Goal: Task Accomplishment & Management: Manage account settings

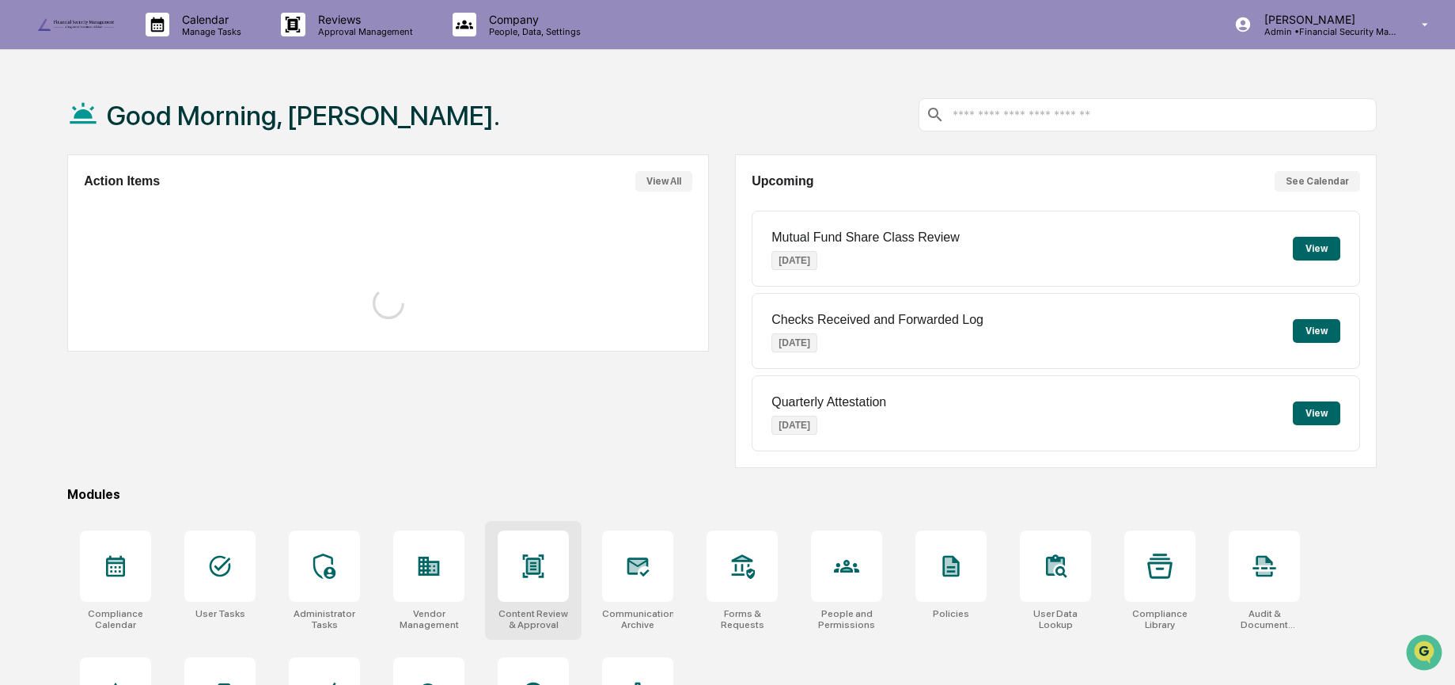
click at [526, 578] on icon at bounding box center [533, 565] width 25 height 25
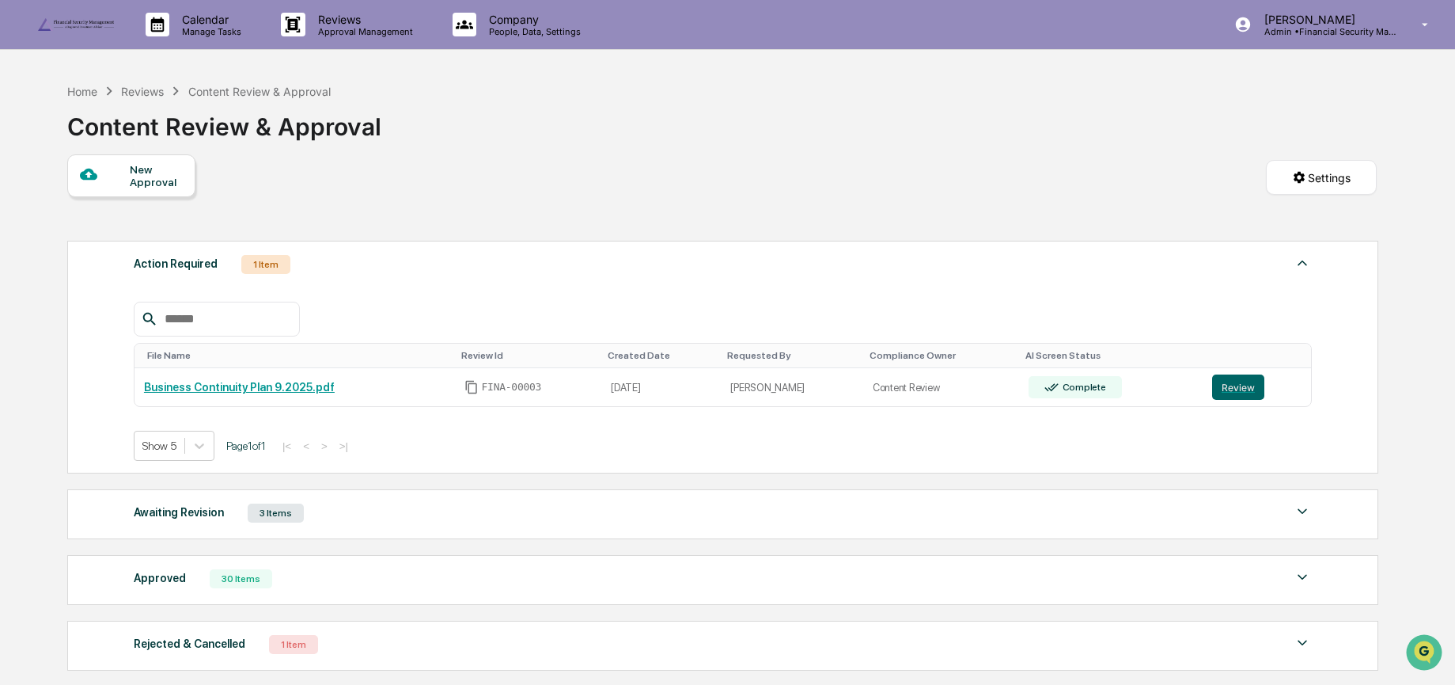
click at [401, 310] on div at bounding box center [723, 319] width 1179 height 35
click at [212, 519] on div "Awaiting Revision" at bounding box center [179, 512] width 90 height 21
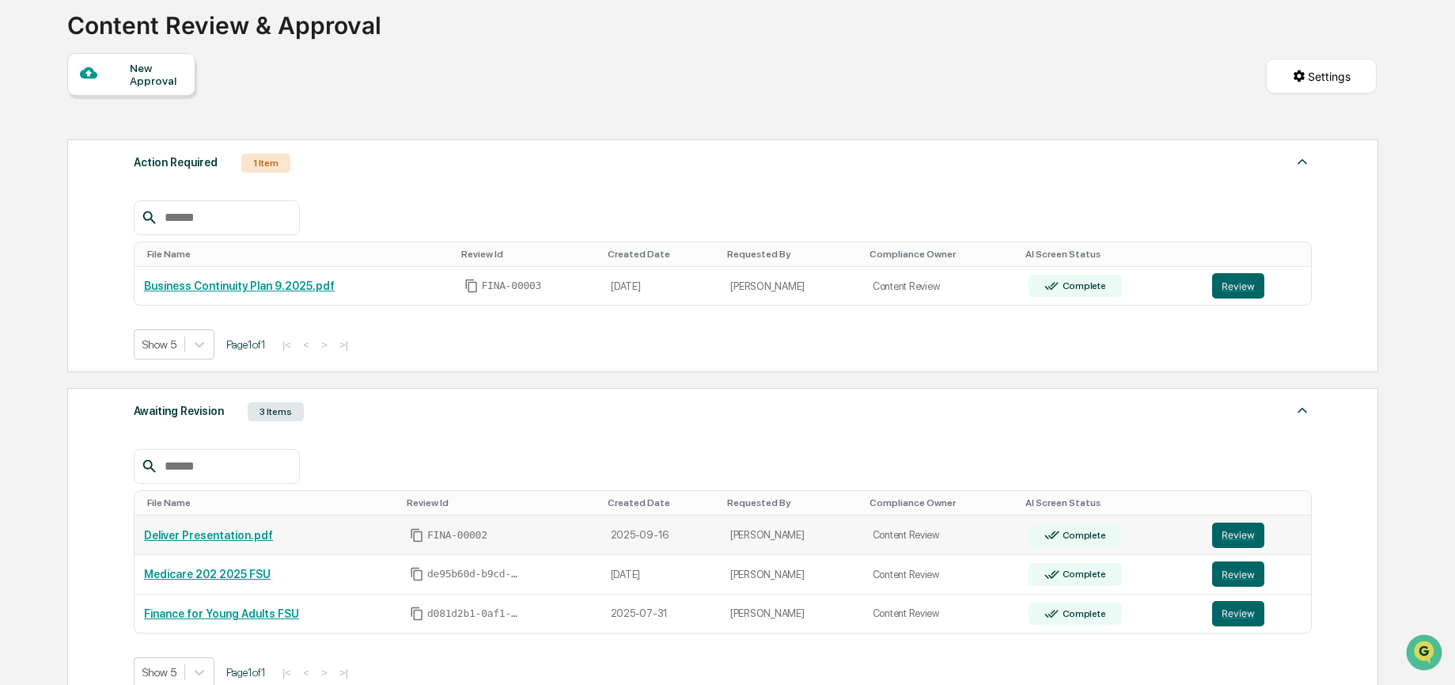
scroll to position [104, 0]
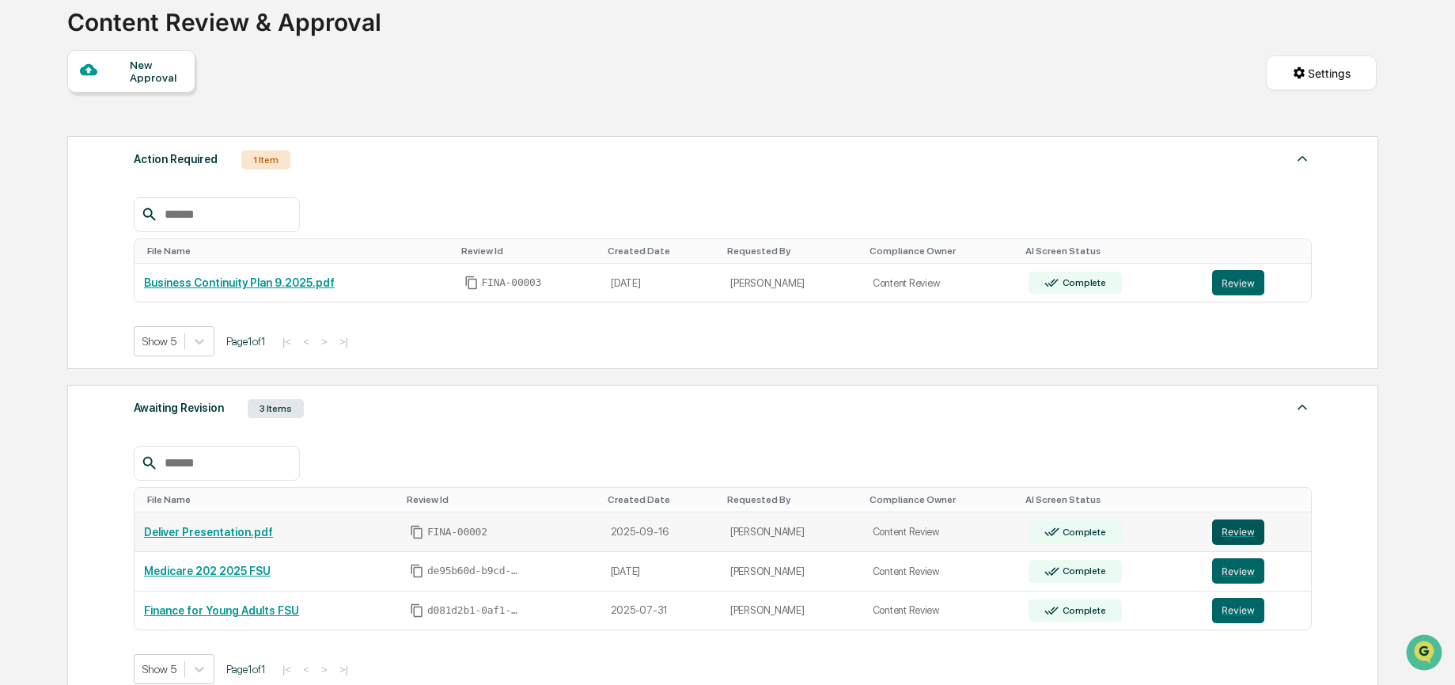
click at [1247, 534] on button "Review" at bounding box center [1238, 531] width 52 height 25
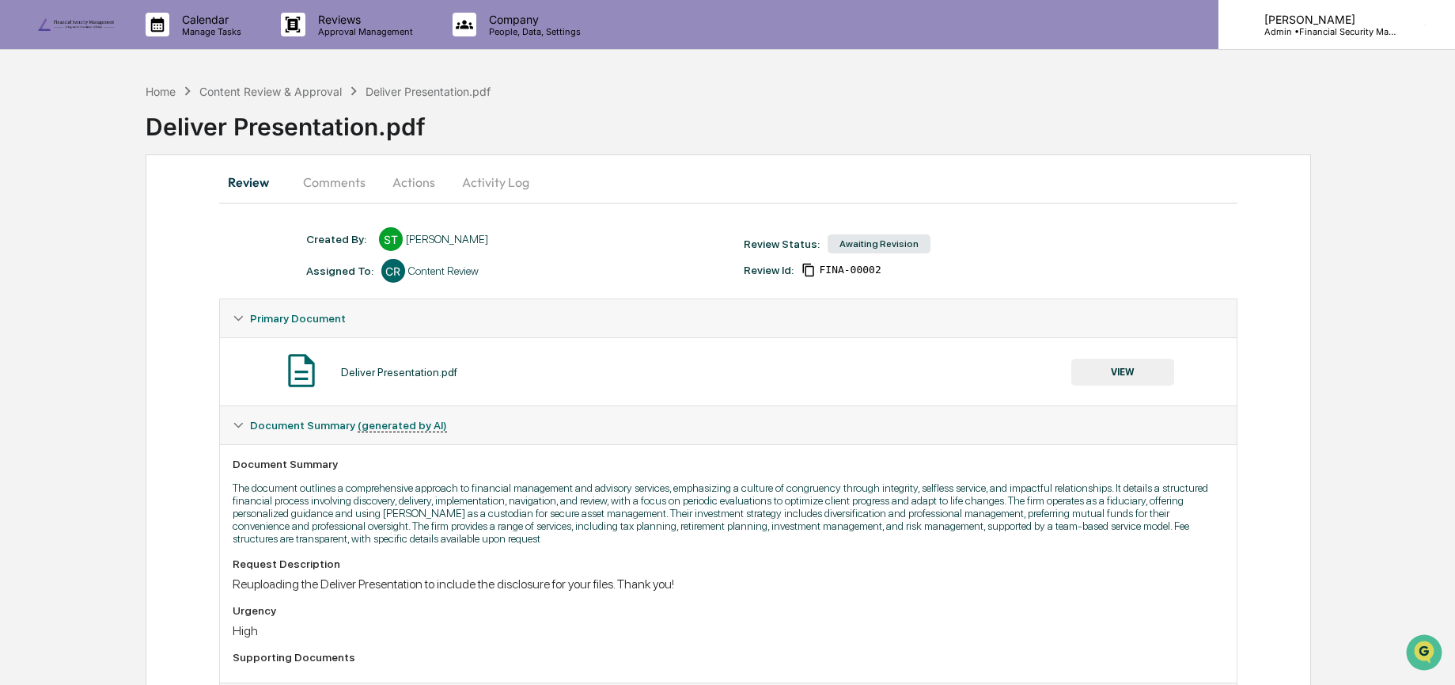
click at [1352, 14] on p "[PERSON_NAME]" at bounding box center [1325, 19] width 147 height 13
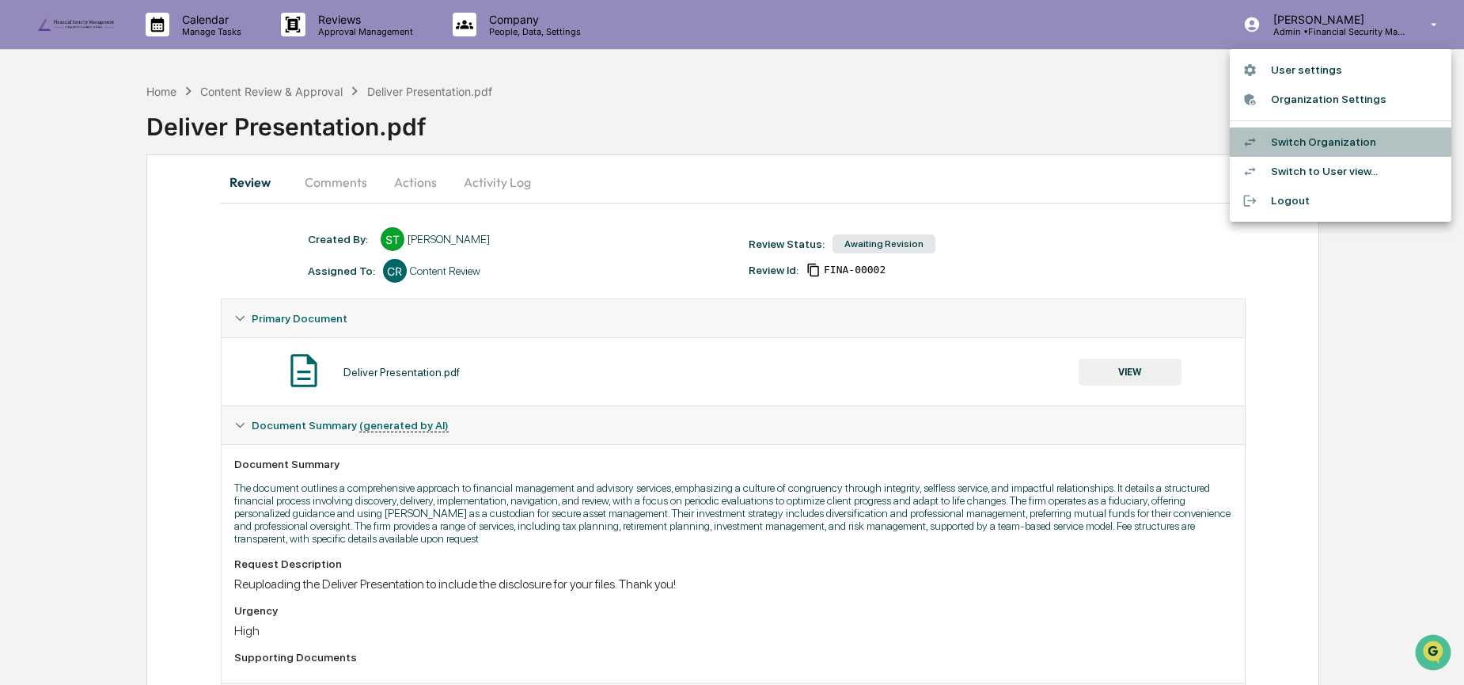
click at [1354, 146] on li "Switch Organization" at bounding box center [1341, 141] width 222 height 29
